Goal: Transaction & Acquisition: Register for event/course

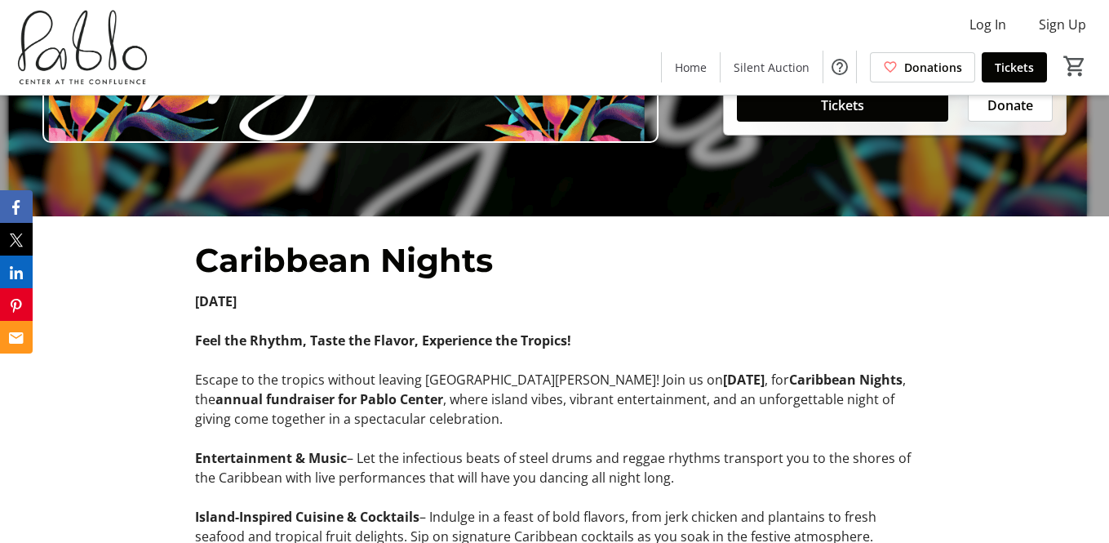
scroll to position [163, 0]
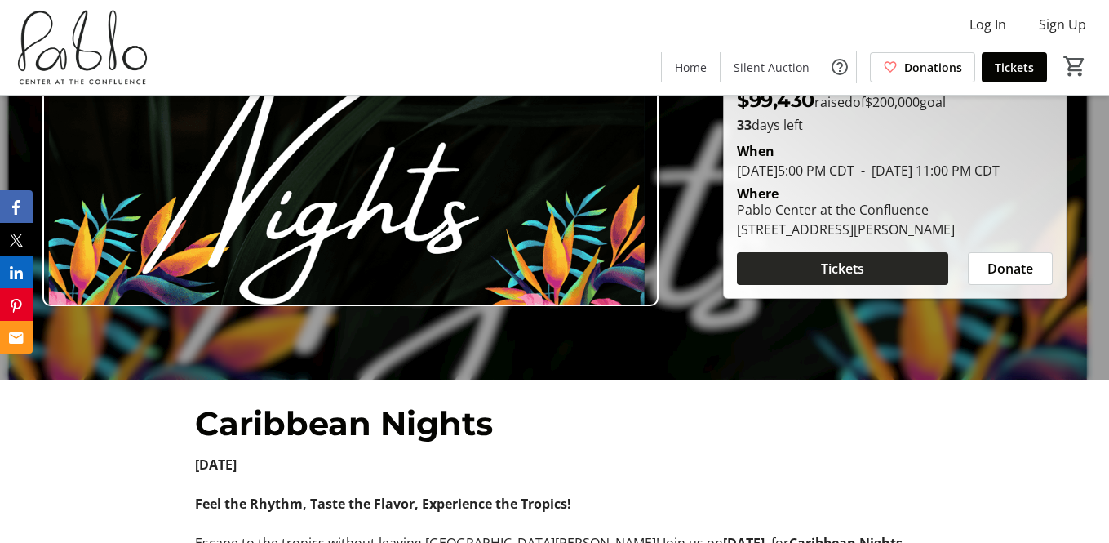
click at [796, 278] on span at bounding box center [842, 268] width 211 height 39
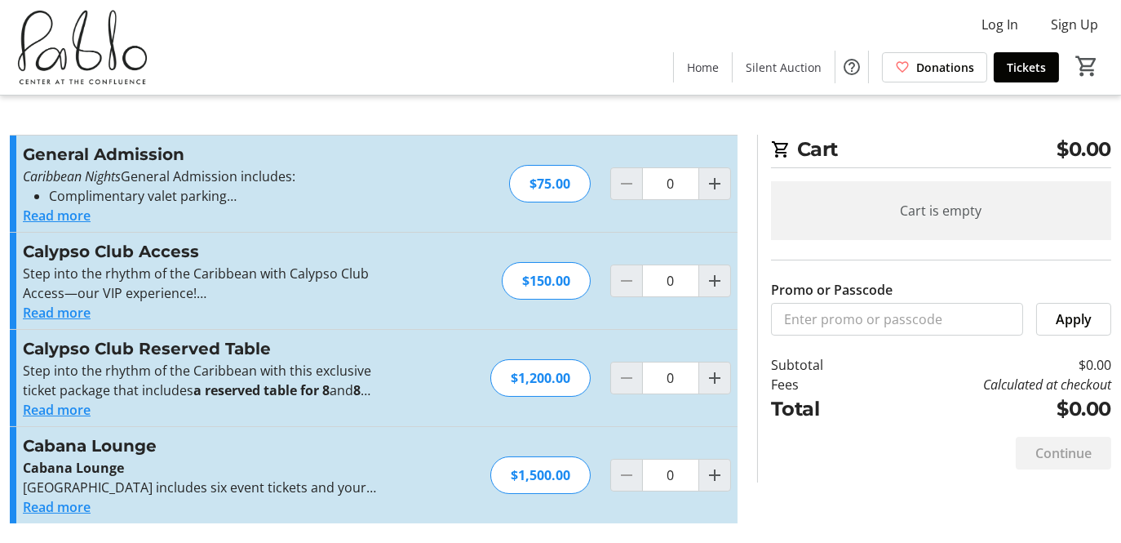
click at [56, 217] on button "Read more" at bounding box center [57, 216] width 68 height 20
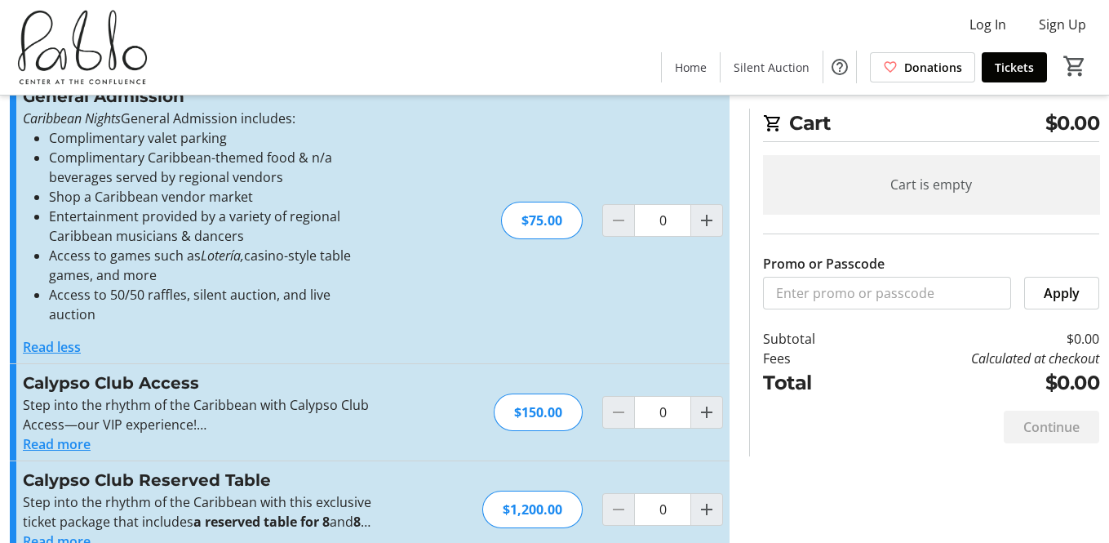
scroll to position [82, 0]
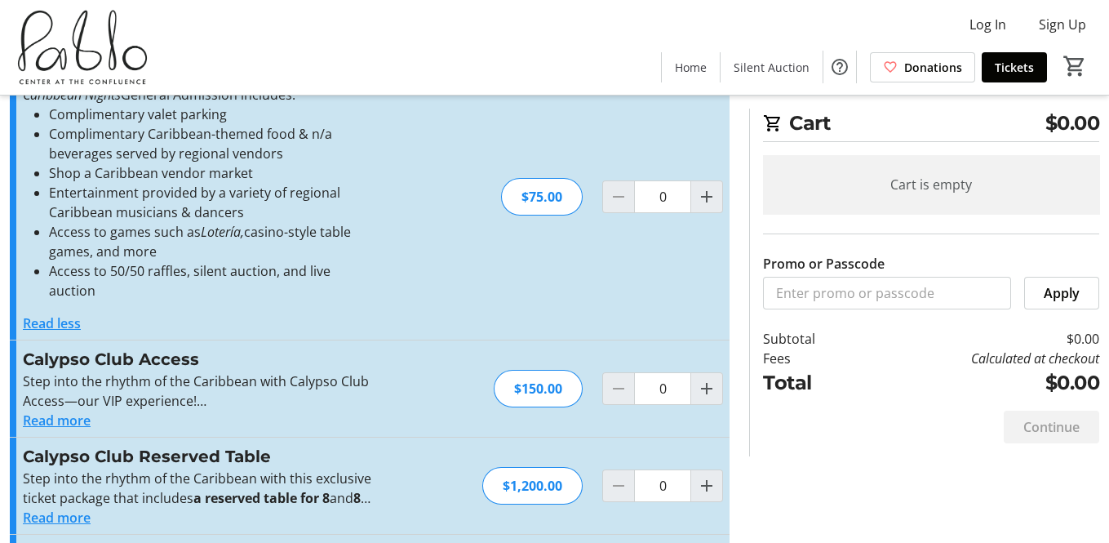
click at [47, 411] on button "Read more" at bounding box center [57, 421] width 68 height 20
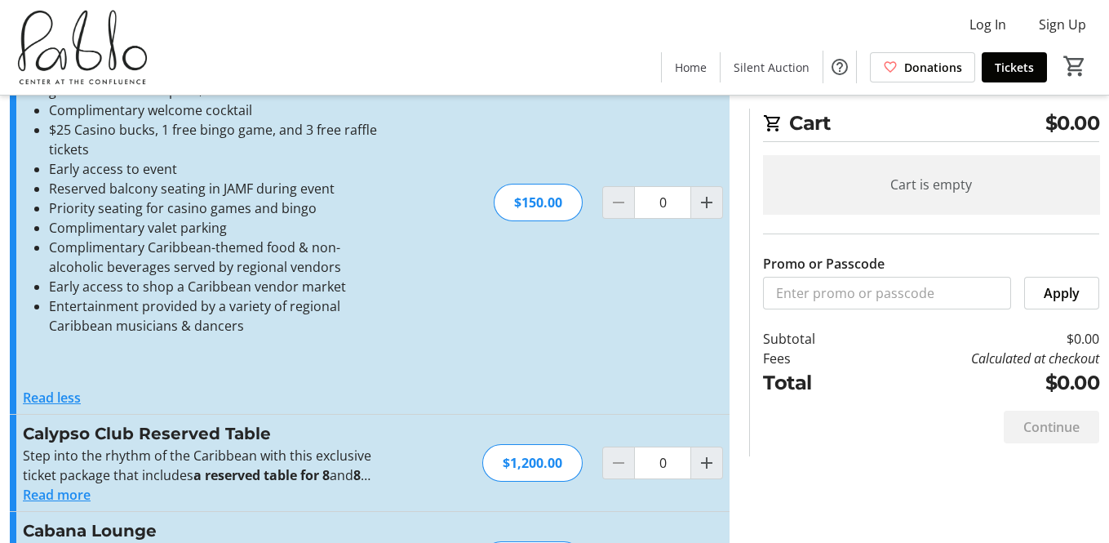
scroll to position [494, 0]
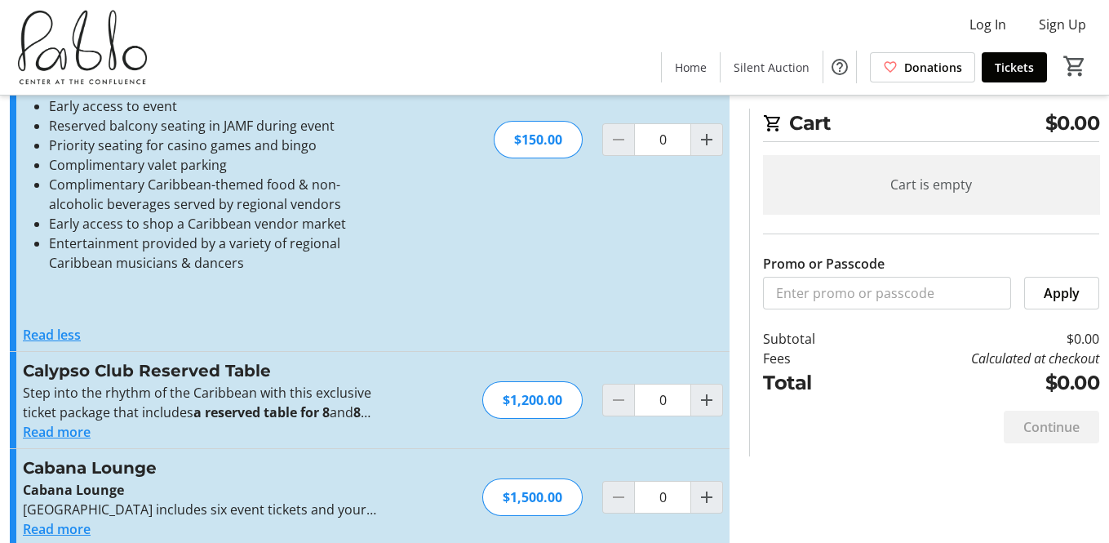
click at [53, 422] on button "Read more" at bounding box center [57, 432] width 68 height 20
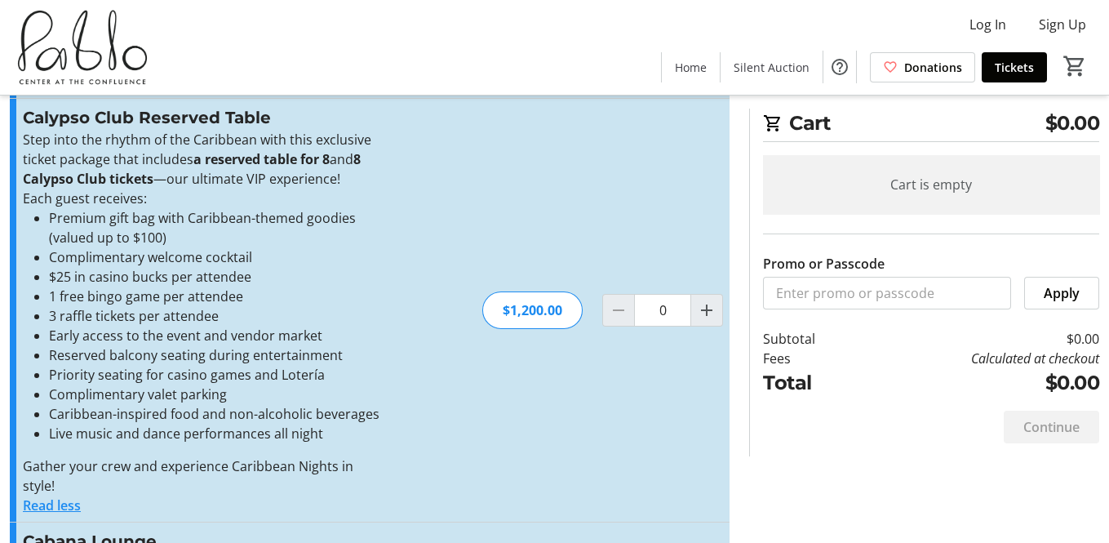
scroll to position [820, 0]
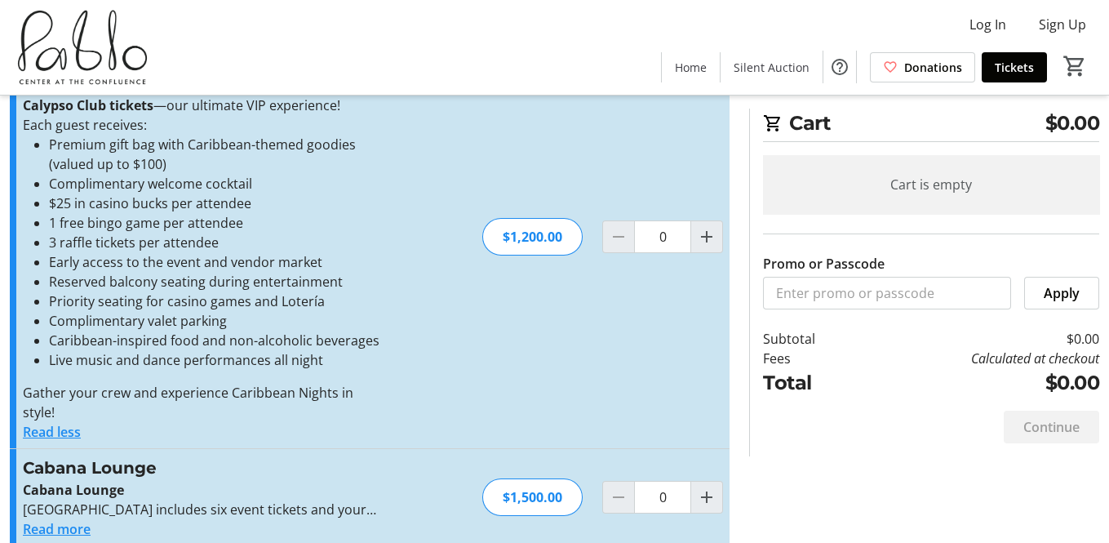
click at [61, 422] on button "Read less" at bounding box center [52, 432] width 58 height 20
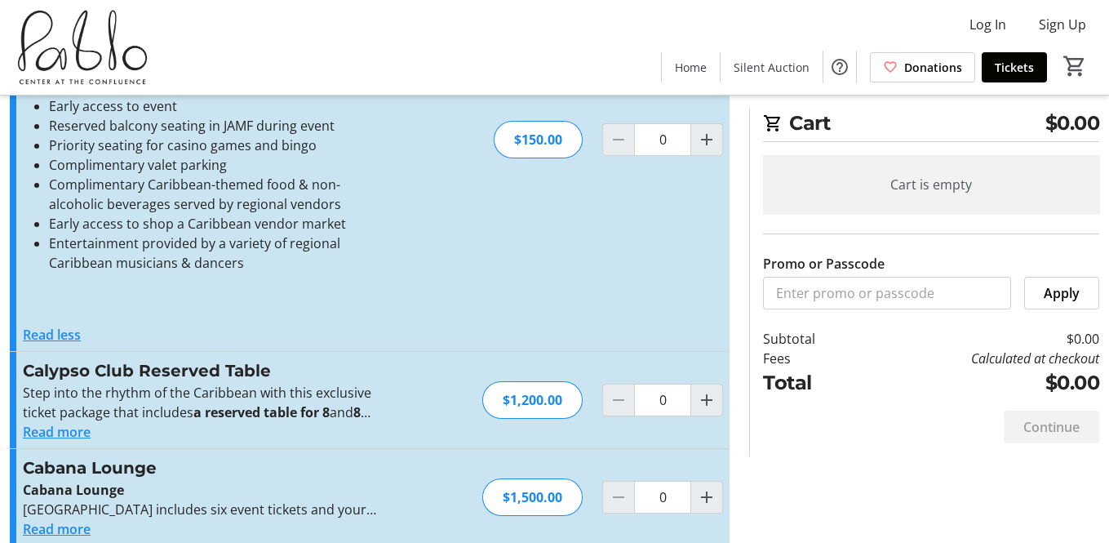
click at [64, 325] on button "Read less" at bounding box center [52, 335] width 58 height 20
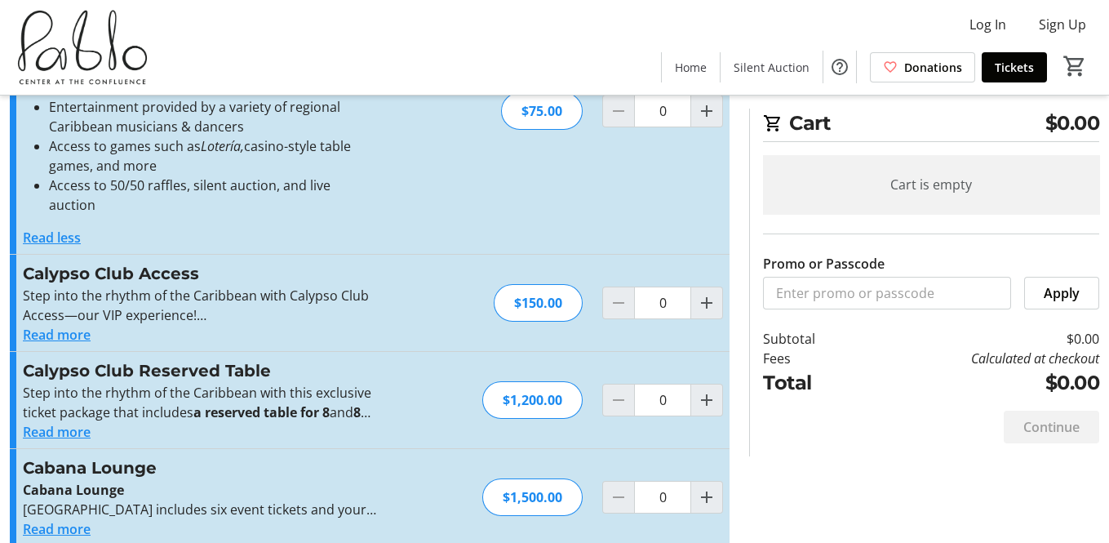
click at [52, 228] on button "Read less" at bounding box center [52, 238] width 58 height 20
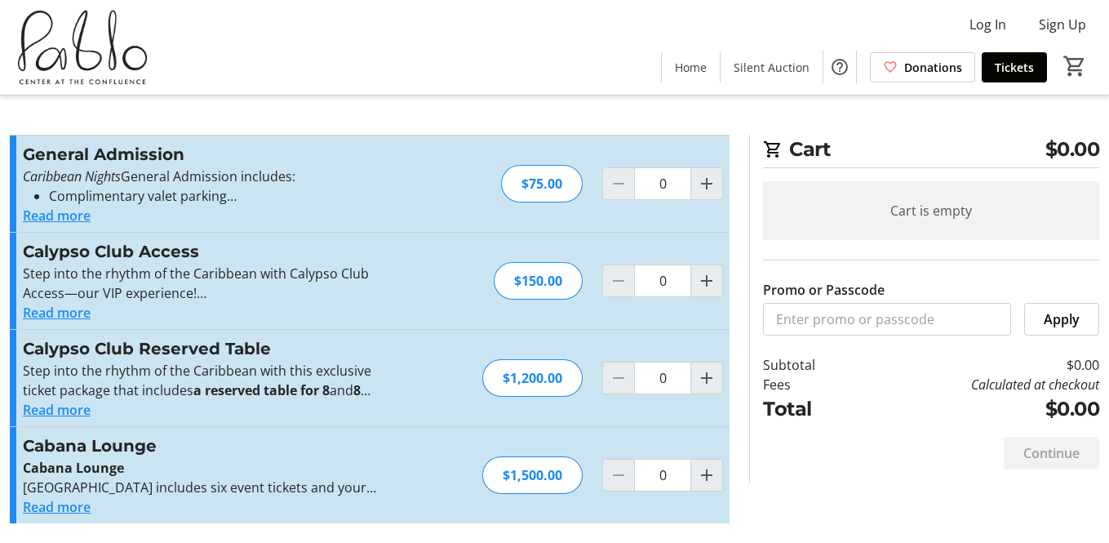
scroll to position [0, 0]
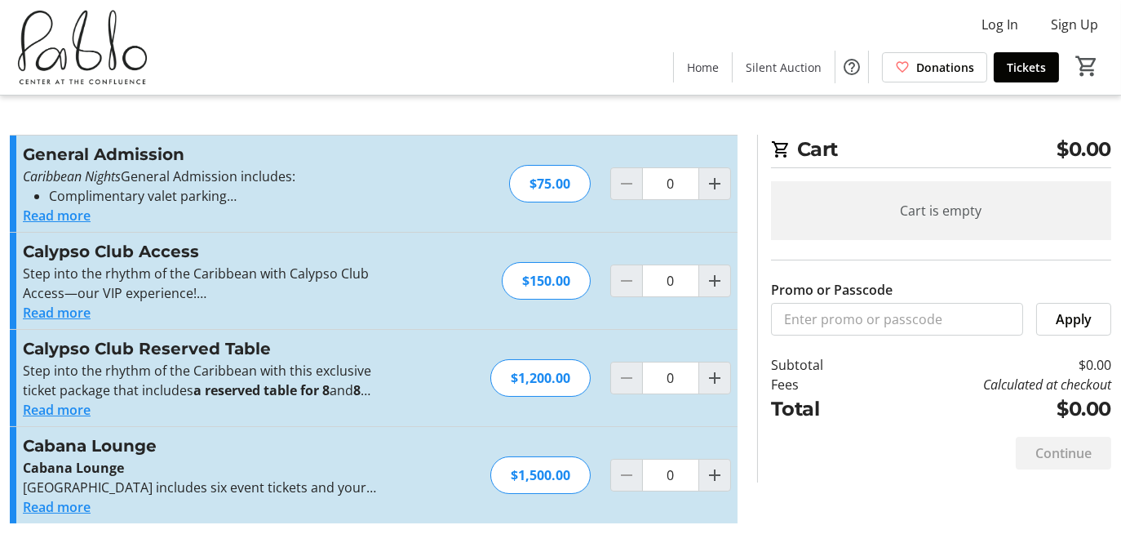
click at [54, 507] on button "Read more" at bounding box center [57, 507] width 68 height 20
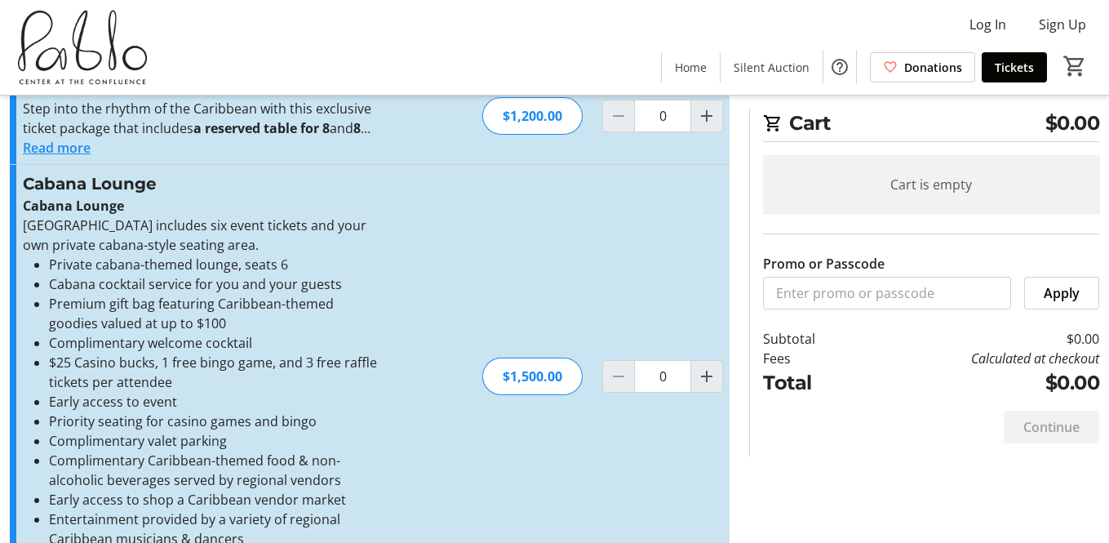
scroll to position [324, 0]
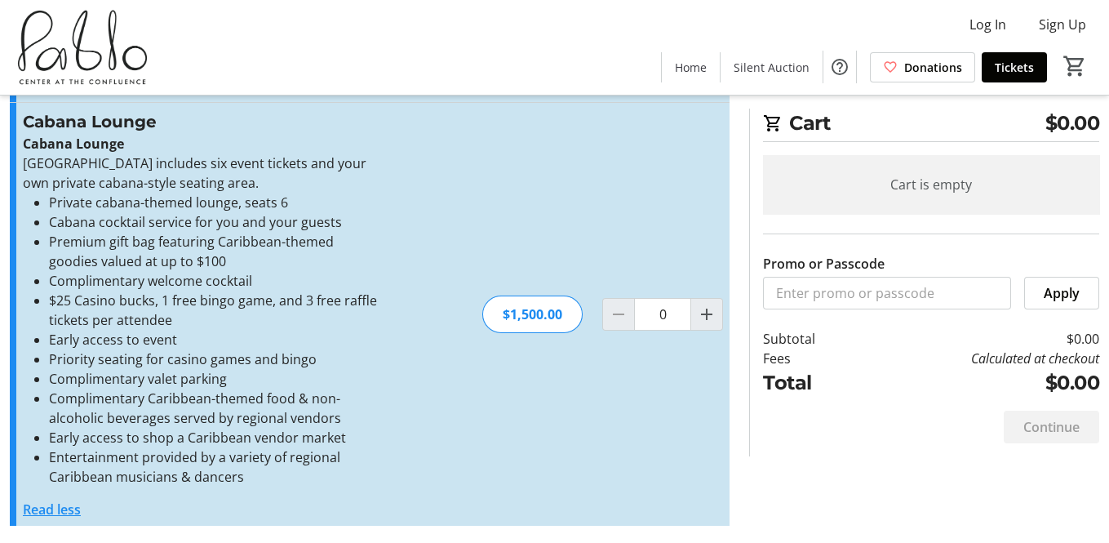
click at [33, 502] on button "Read less" at bounding box center [52, 510] width 58 height 20
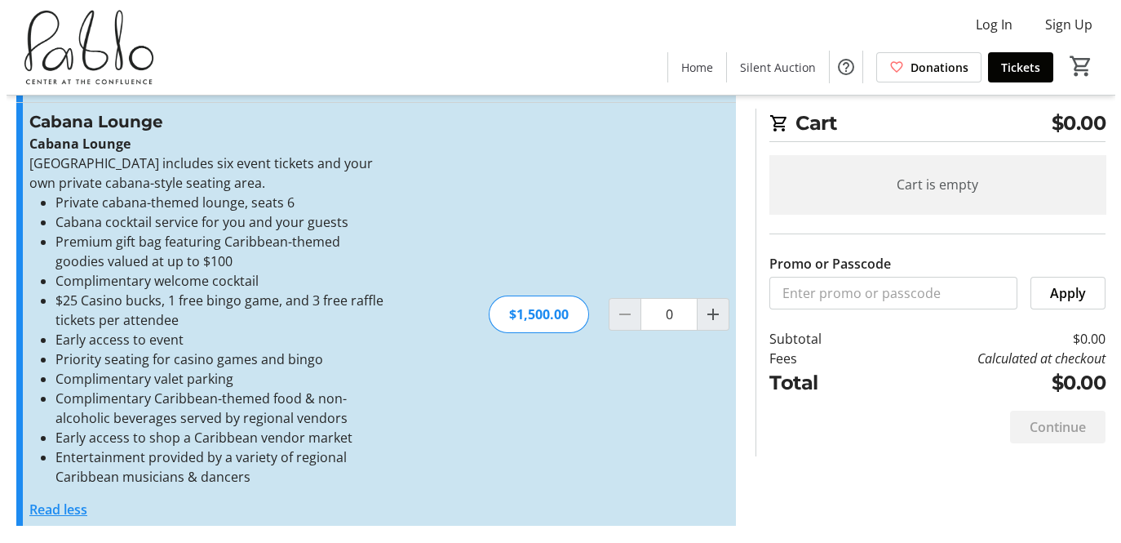
scroll to position [0, 0]
